Goal: Check status

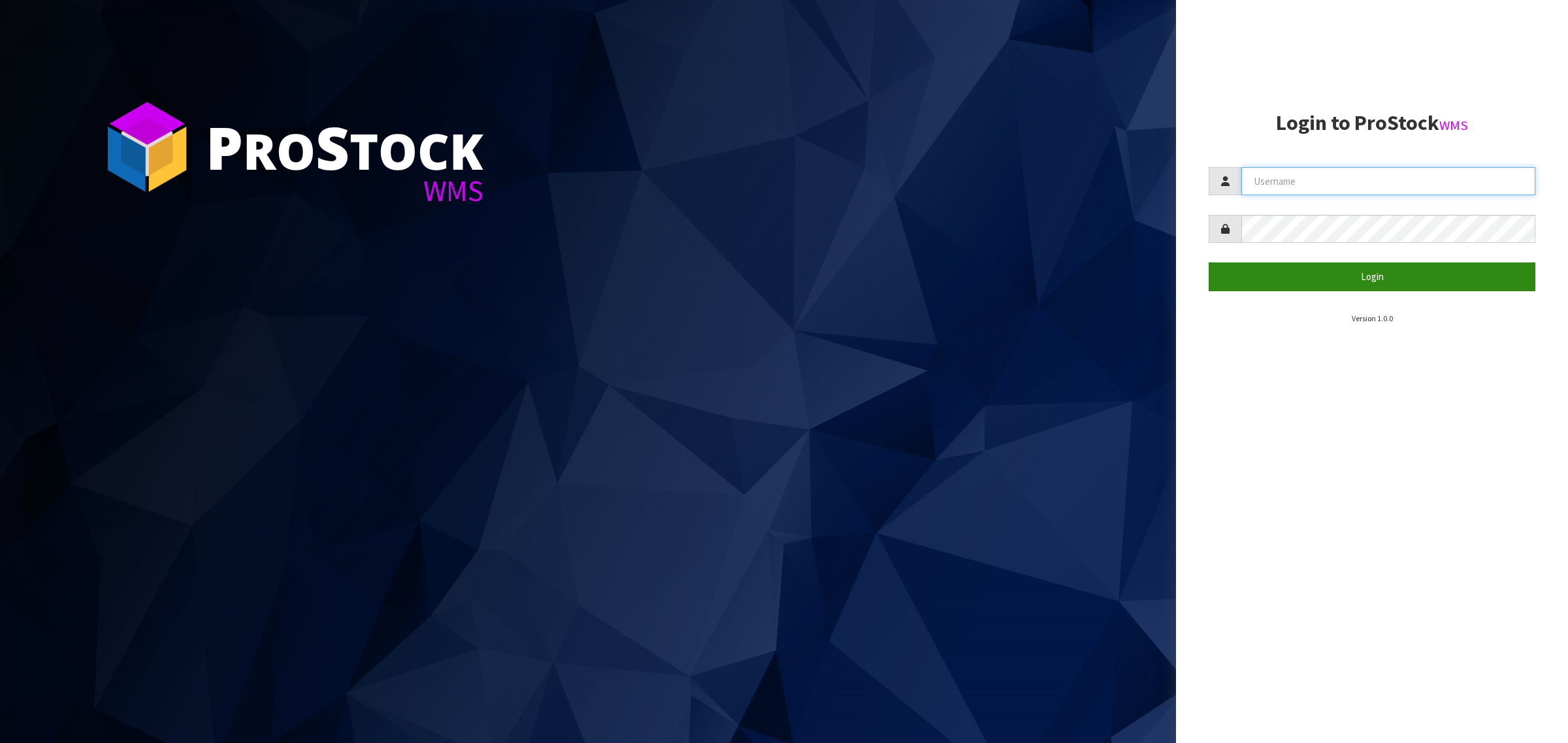
type input "[PERSON_NAME][EMAIL_ADDRESS][DOMAIN_NAME]"
click at [1327, 271] on button "Login" at bounding box center [1372, 276] width 327 height 28
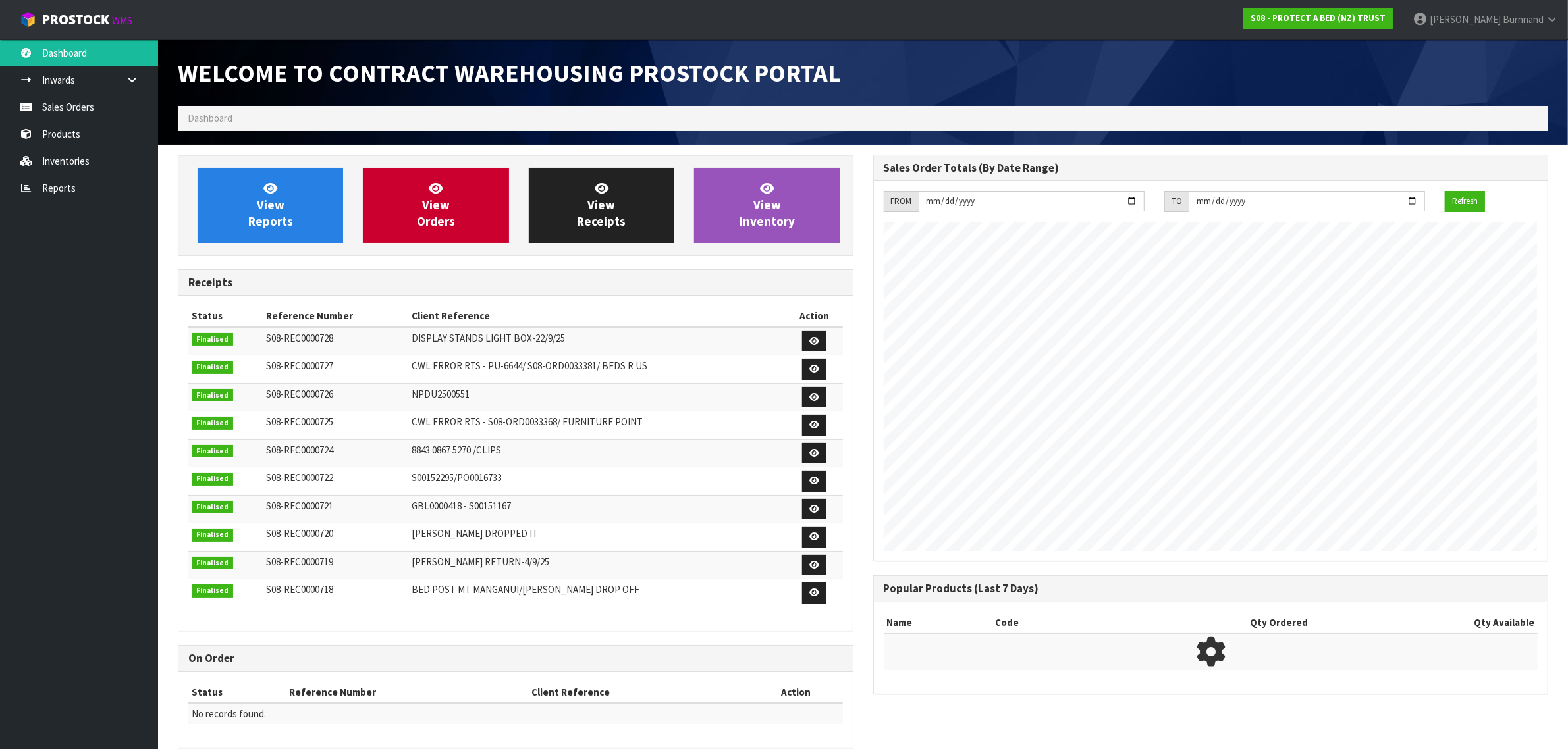
scroll to position [733, 695]
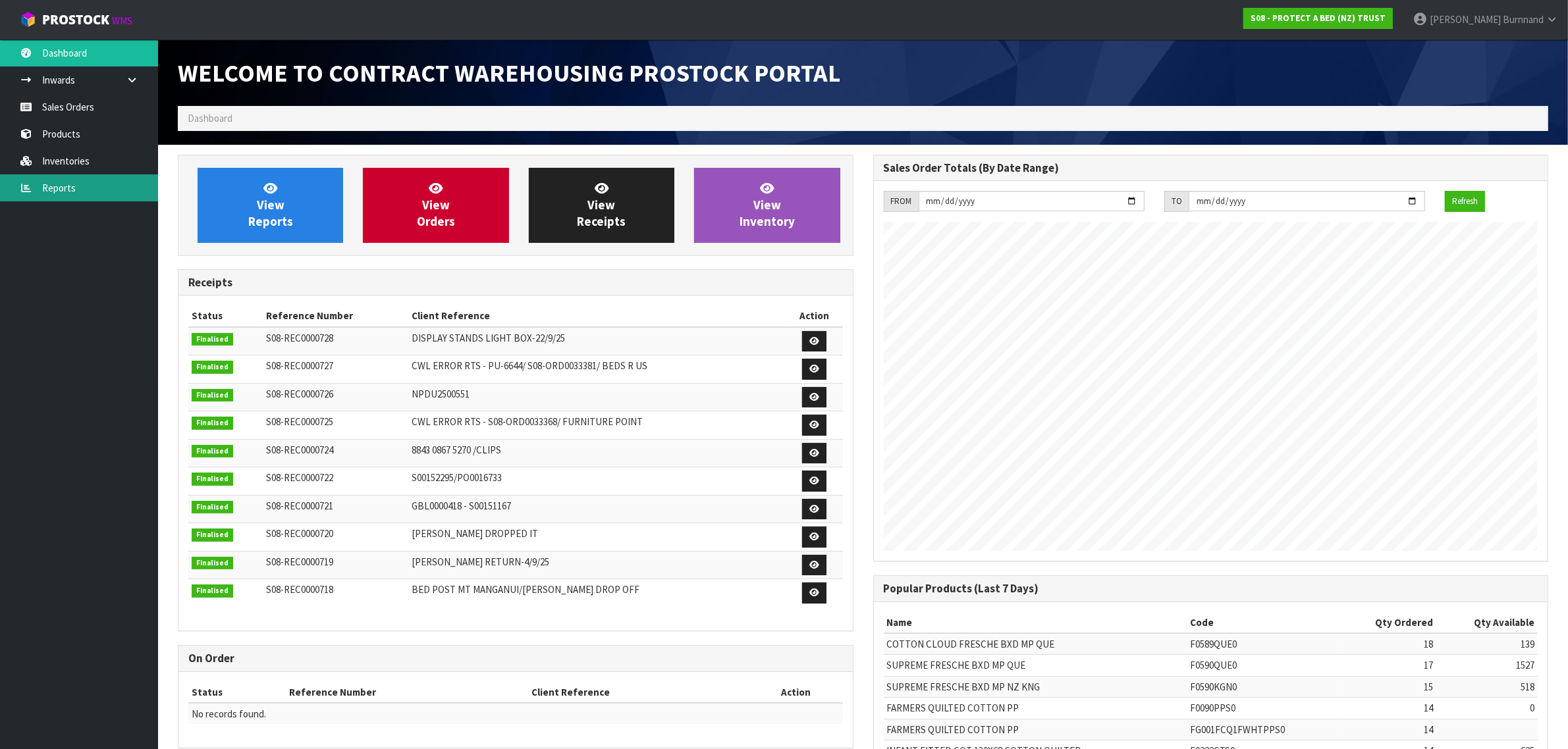
click at [66, 188] on link "Reports" at bounding box center [79, 188] width 158 height 27
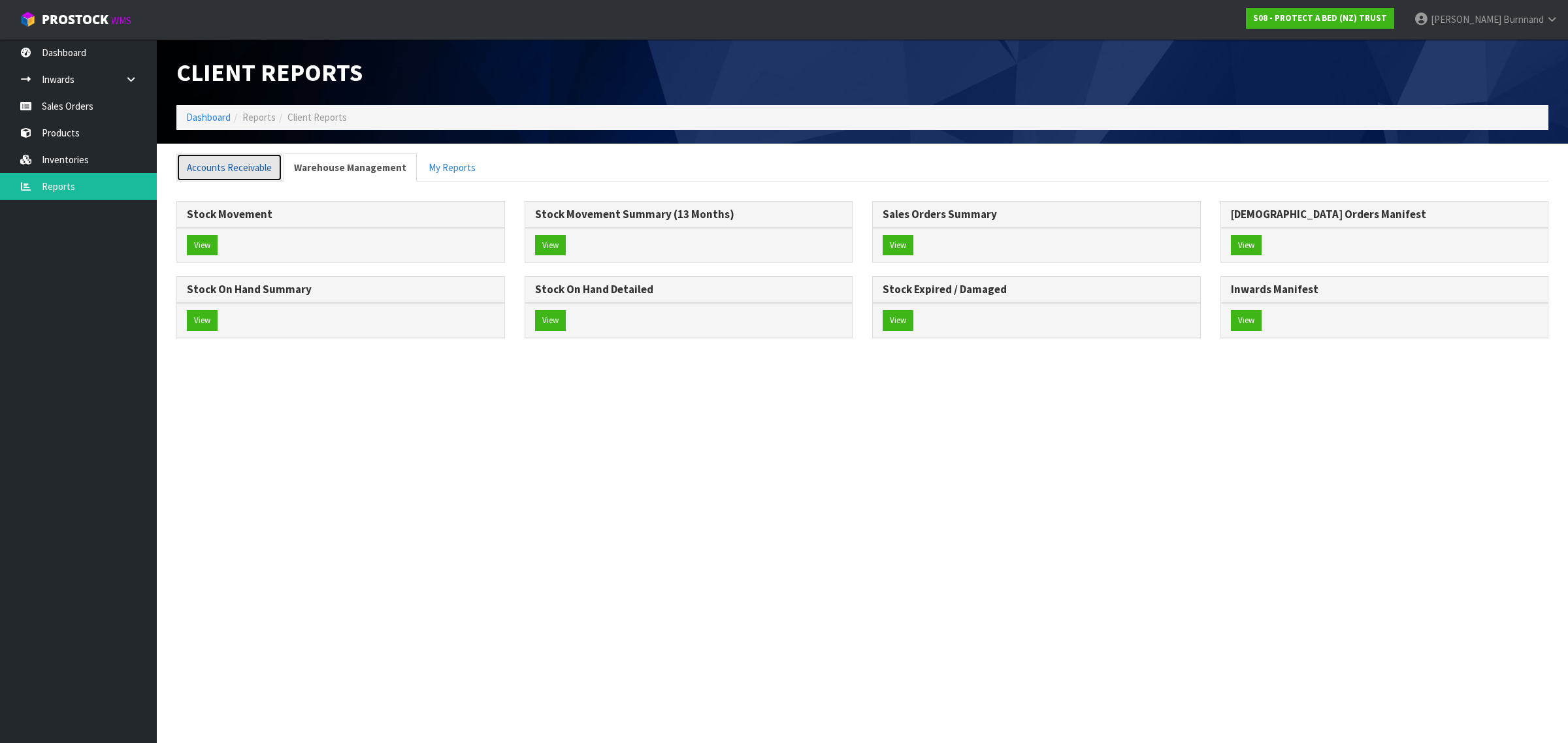
click at [237, 164] on link "Accounts Receivable" at bounding box center [229, 167] width 106 height 28
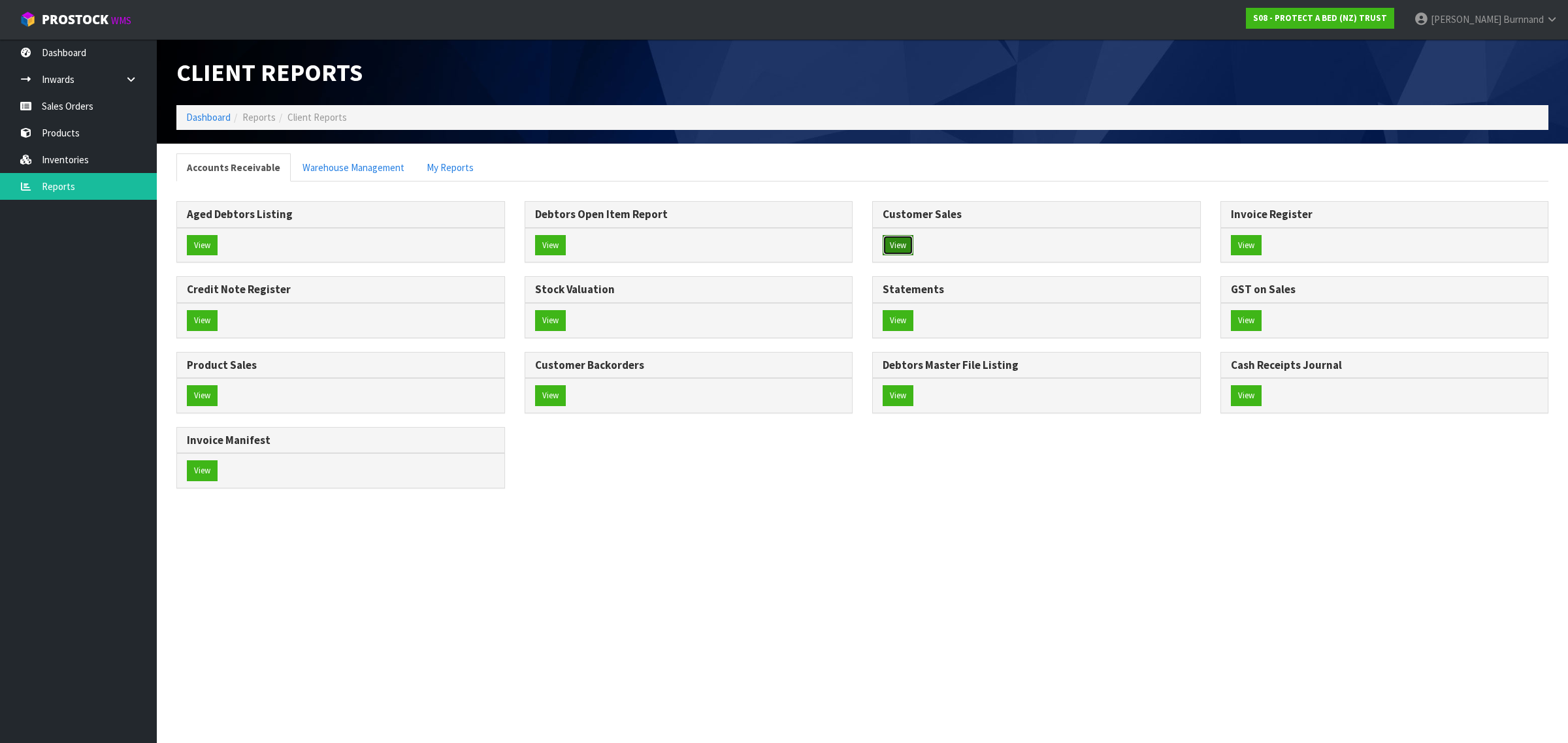
click at [906, 245] on button "View" at bounding box center [898, 245] width 30 height 21
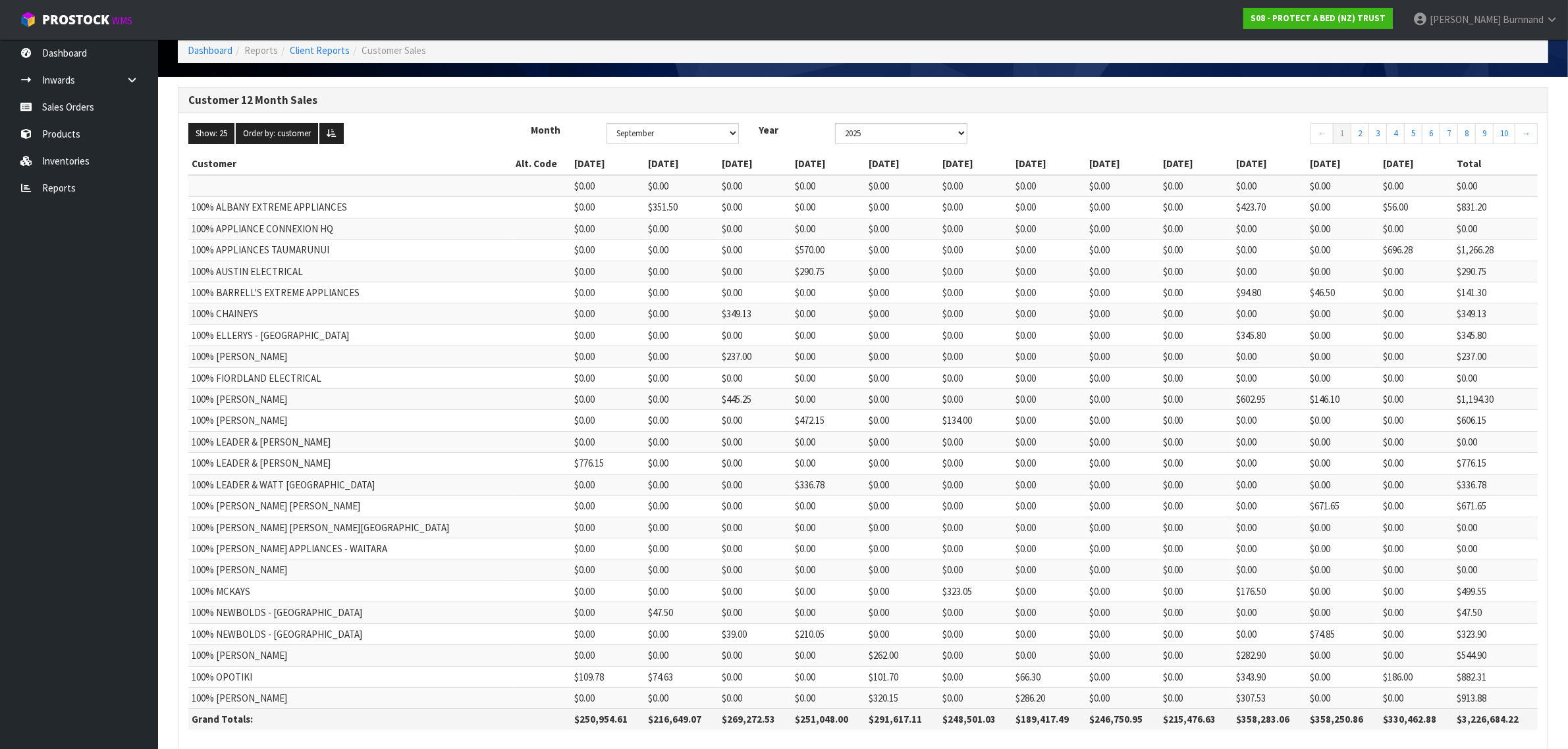
scroll to position [136, 0]
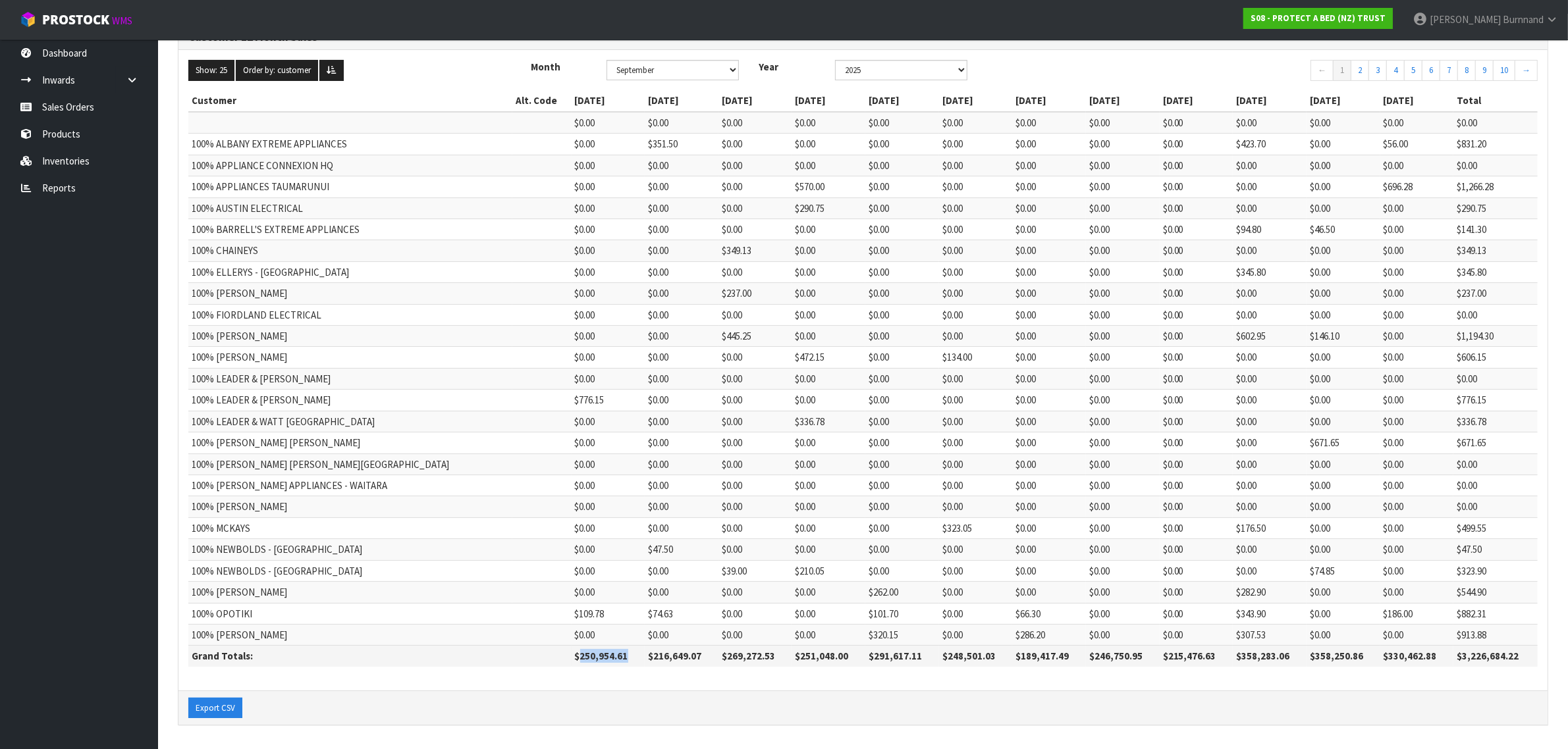
drag, startPoint x: 505, startPoint y: 657, endPoint x: 557, endPoint y: 659, distance: 52.0
click at [572, 659] on th "$250,954.61" at bounding box center [609, 656] width 74 height 21
copy th "250,954.61"
